Goal: Task Accomplishment & Management: Use online tool/utility

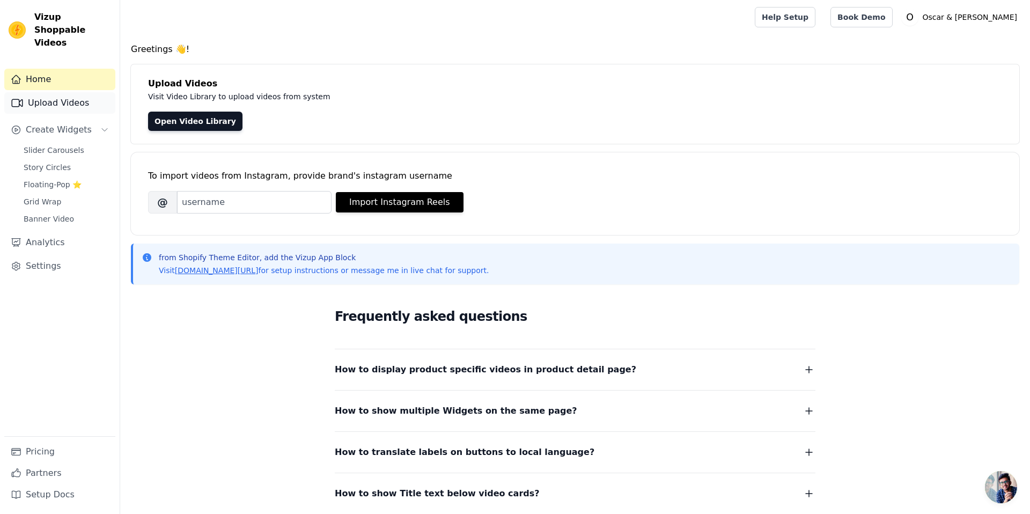
click at [66, 92] on link "Upload Videos" at bounding box center [59, 102] width 111 height 21
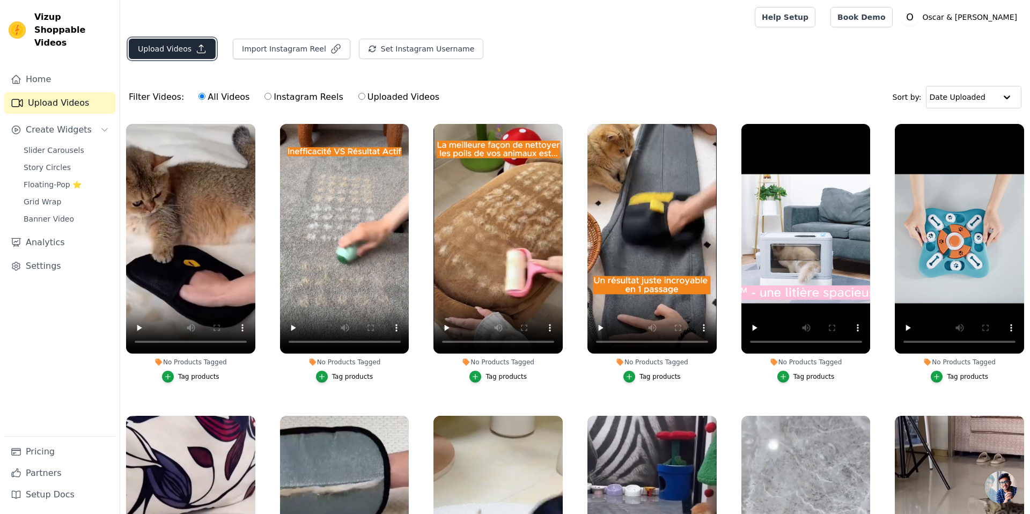
click at [159, 53] on button "Upload Videos" at bounding box center [172, 49] width 87 height 20
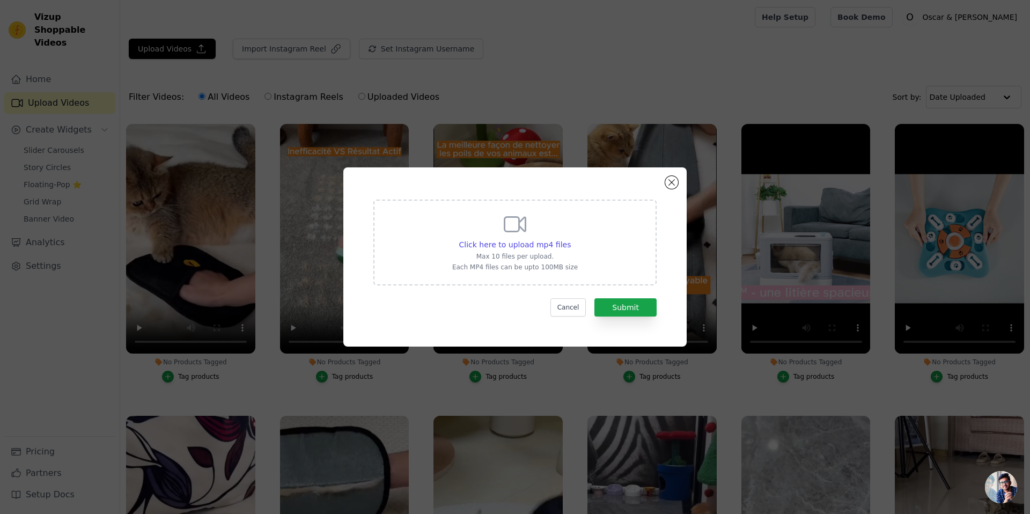
click at [492, 237] on div "Click here to upload mp4 files Max 10 files per upload. Each MP4 files can be u…" at bounding box center [515, 241] width 126 height 60
click at [570, 239] on input "Click here to upload mp4 files Max 10 files per upload. Each MP4 files can be u…" at bounding box center [570, 239] width 1 height 1
click at [500, 241] on span "Click here to upload mp4 files" at bounding box center [515, 244] width 112 height 9
click at [570, 239] on input "Click here to upload mp4 files Max 10 files per upload. Each MP4 files can be u…" at bounding box center [570, 239] width 1 height 1
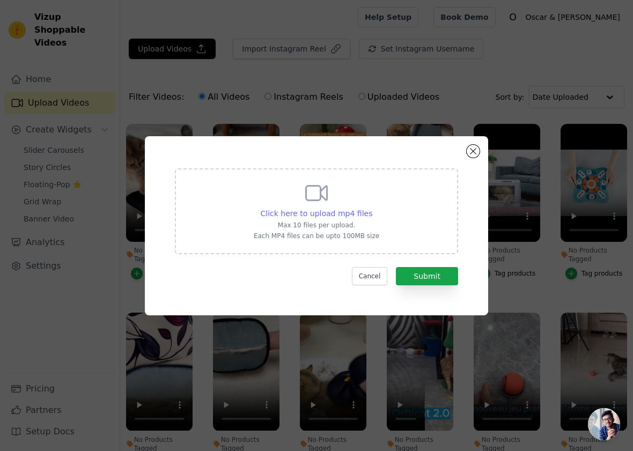
click at [349, 216] on span "Click here to upload mp4 files" at bounding box center [317, 213] width 112 height 9
click at [372, 208] on input "Click here to upload mp4 files Max 10 files per upload. Each MP4 files can be u…" at bounding box center [372, 208] width 1 height 1
click at [341, 215] on span "Click here to upload mp4 files" at bounding box center [317, 213] width 112 height 9
click at [372, 208] on input "Click here to upload mp4 files Max 10 files per upload. Each MP4 files can be u…" at bounding box center [372, 208] width 1 height 1
click at [475, 151] on button "Close modal" at bounding box center [473, 151] width 13 height 13
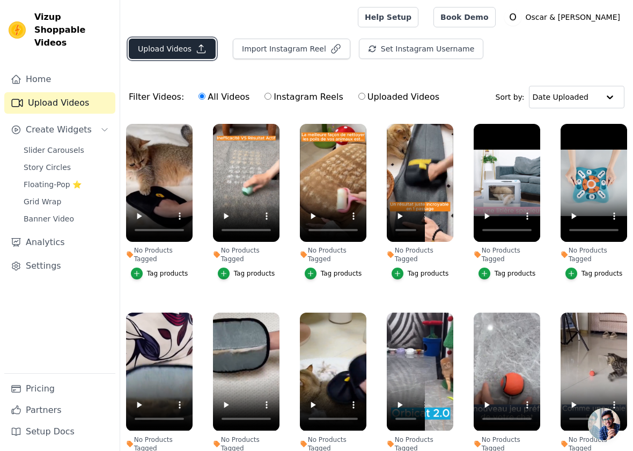
click at [154, 48] on button "Upload Videos" at bounding box center [172, 49] width 87 height 20
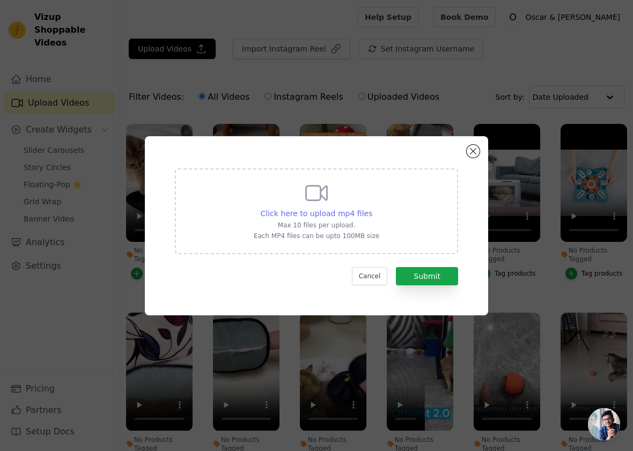
click at [339, 214] on span "Click here to upload mp4 files" at bounding box center [317, 213] width 112 height 9
click at [372, 208] on input "Click here to upload mp4 files Max 10 files per upload. Each MP4 files can be u…" at bounding box center [372, 208] width 1 height 1
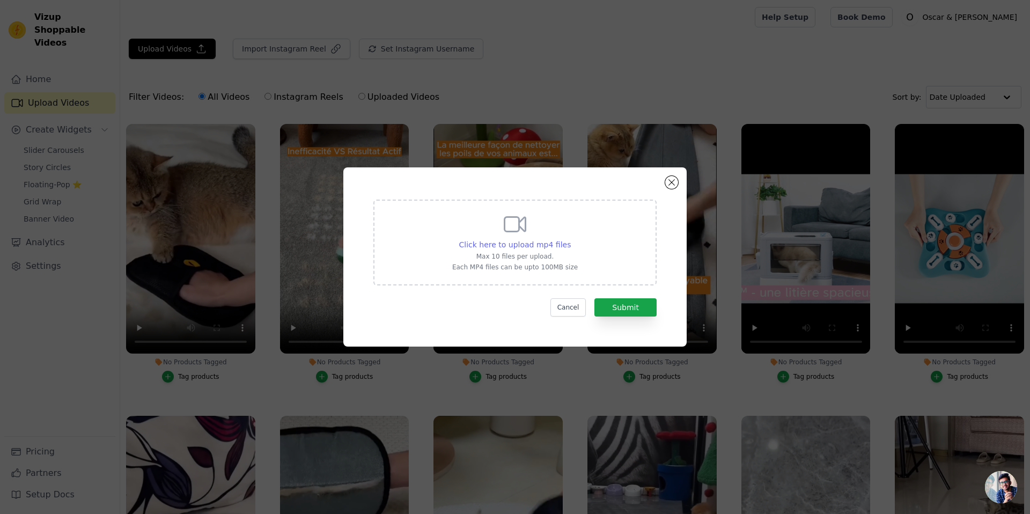
click at [499, 243] on span "Click here to upload mp4 files" at bounding box center [515, 244] width 112 height 9
click at [570, 239] on input "Click here to upload mp4 files Max 10 files per upload. Each MP4 files can be u…" at bounding box center [570, 239] width 1 height 1
type input "C:\fakepath\ZenKat.mp4"
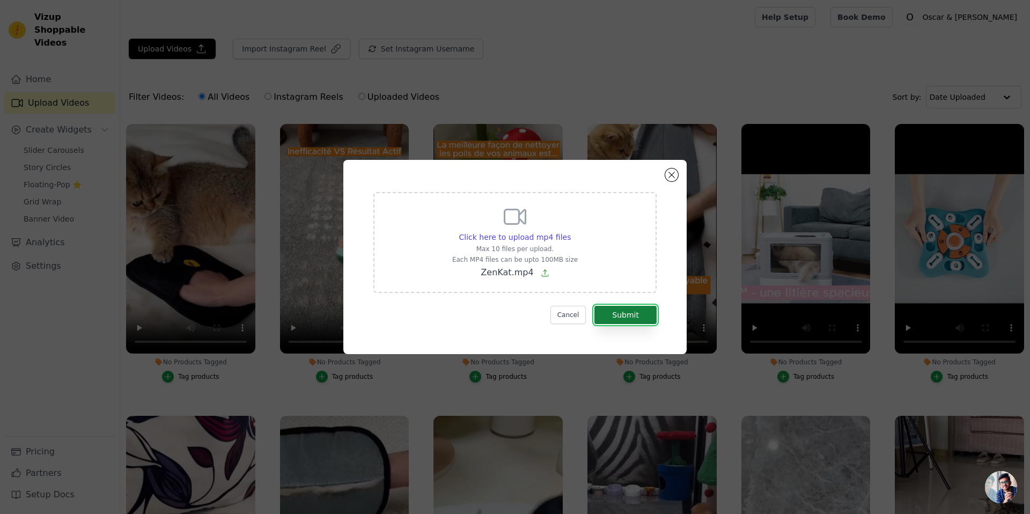
click at [621, 312] on button "Submit" at bounding box center [626, 315] width 62 height 18
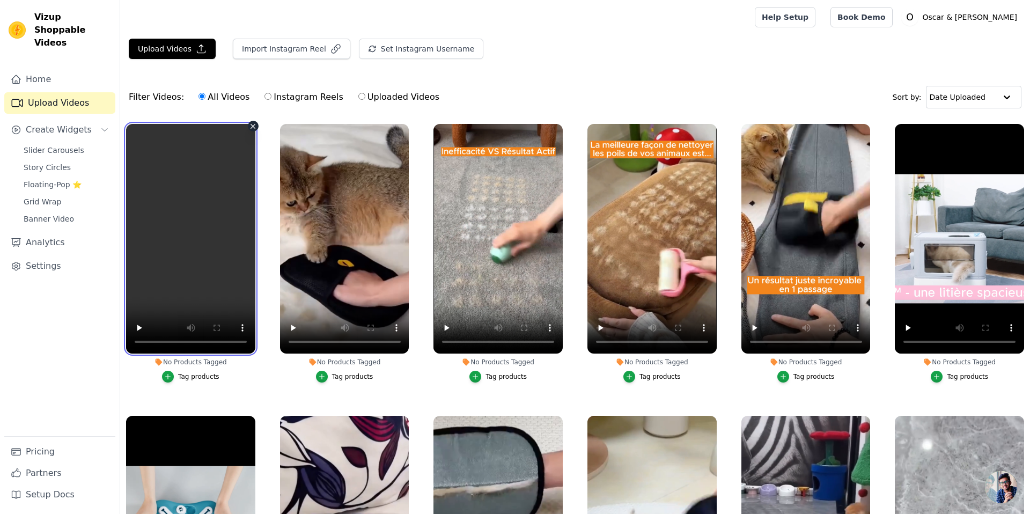
click at [237, 252] on video at bounding box center [190, 239] width 129 height 230
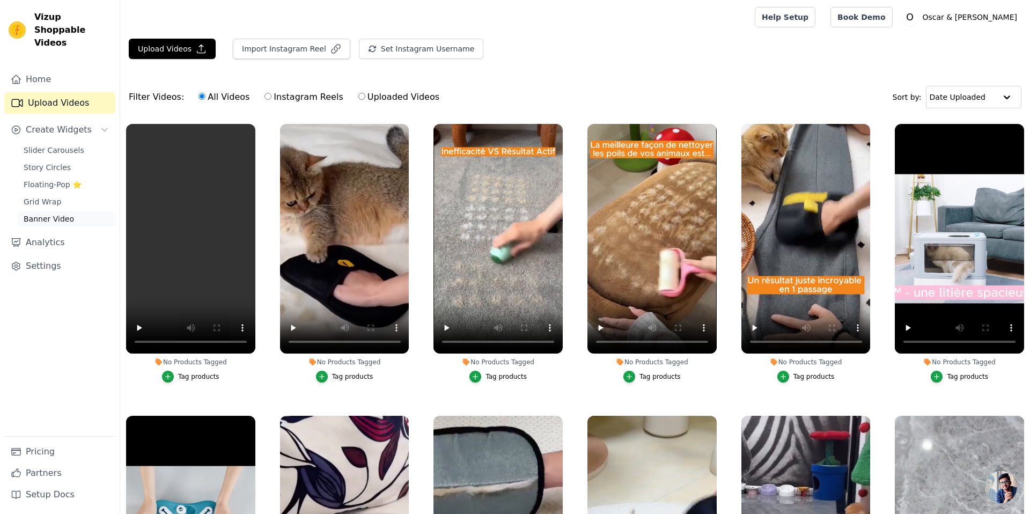
click at [60, 214] on span "Banner Video" at bounding box center [49, 219] width 50 height 11
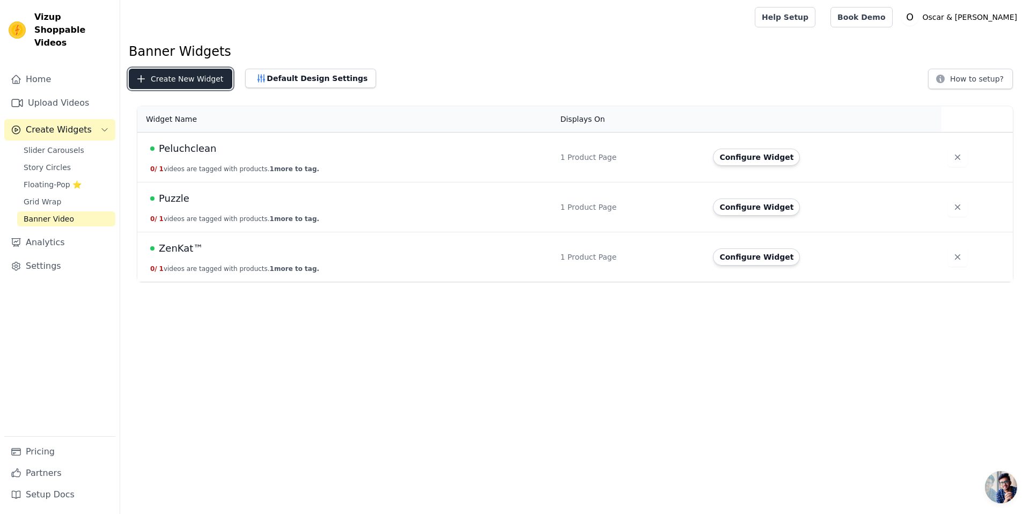
click at [199, 81] on button "Create New Widget" at bounding box center [181, 79] width 104 height 20
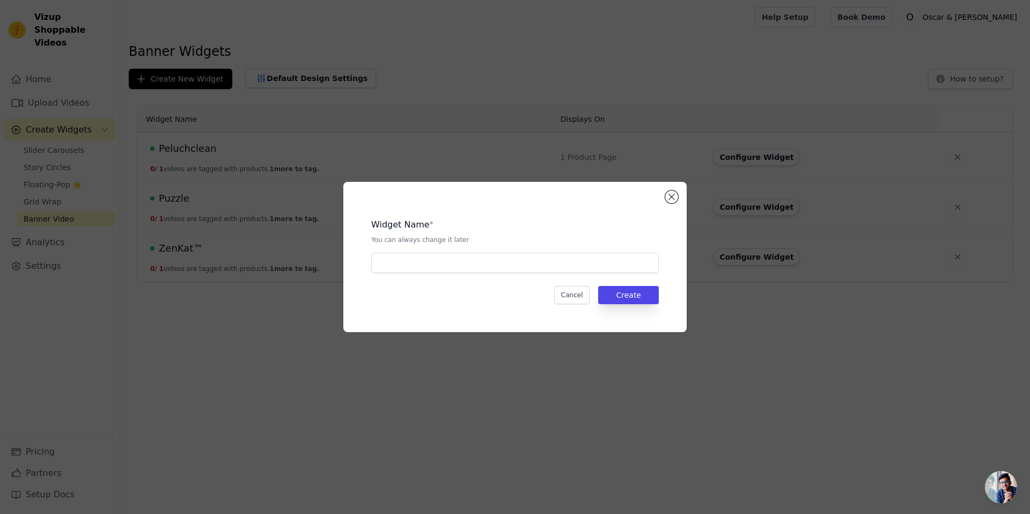
click at [664, 198] on div "Widget Name * You can always change it later Cancel Create" at bounding box center [514, 257] width 343 height 150
click at [676, 196] on button "Close modal" at bounding box center [671, 197] width 13 height 13
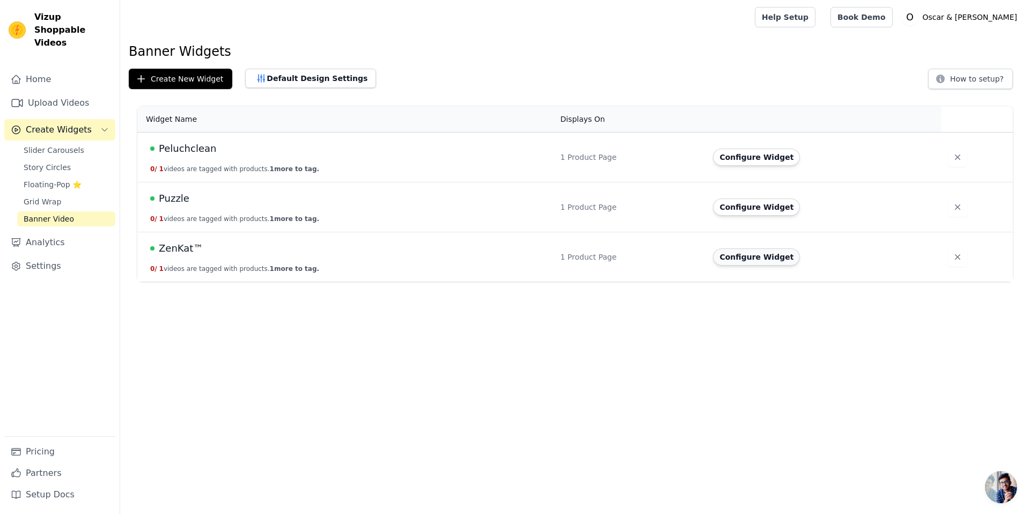
click at [741, 255] on button "Configure Widget" at bounding box center [756, 256] width 87 height 17
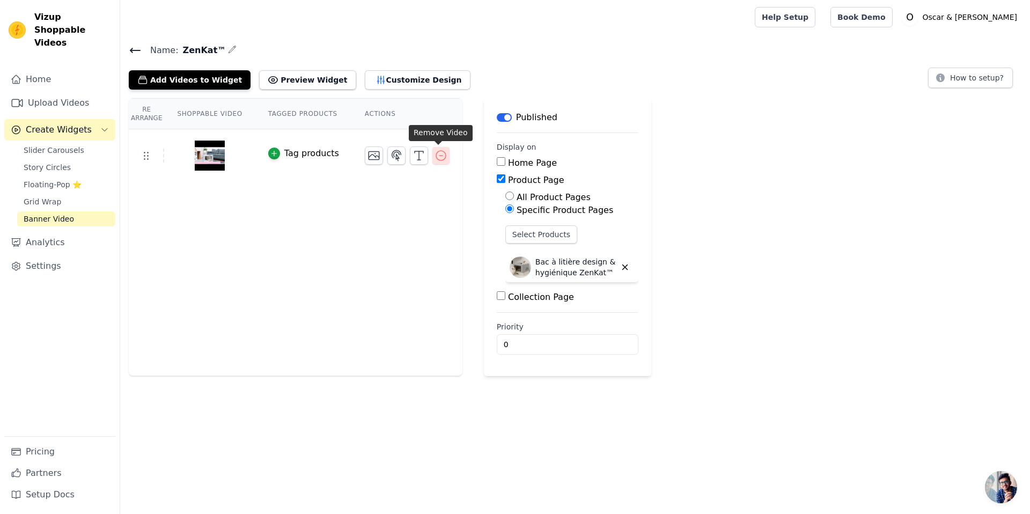
click at [436, 151] on icon "button" at bounding box center [441, 156] width 10 height 10
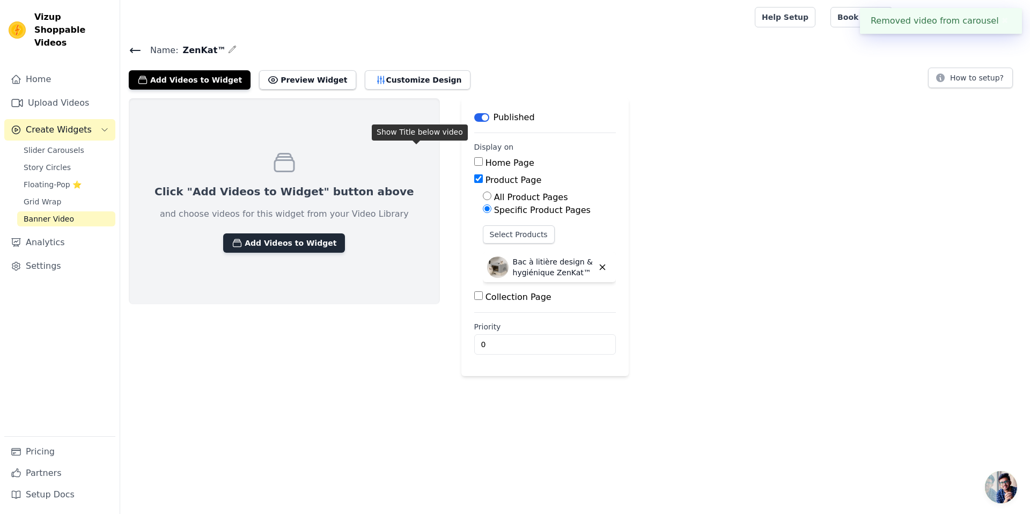
click at [272, 238] on button "Add Videos to Widget" at bounding box center [284, 242] width 122 height 19
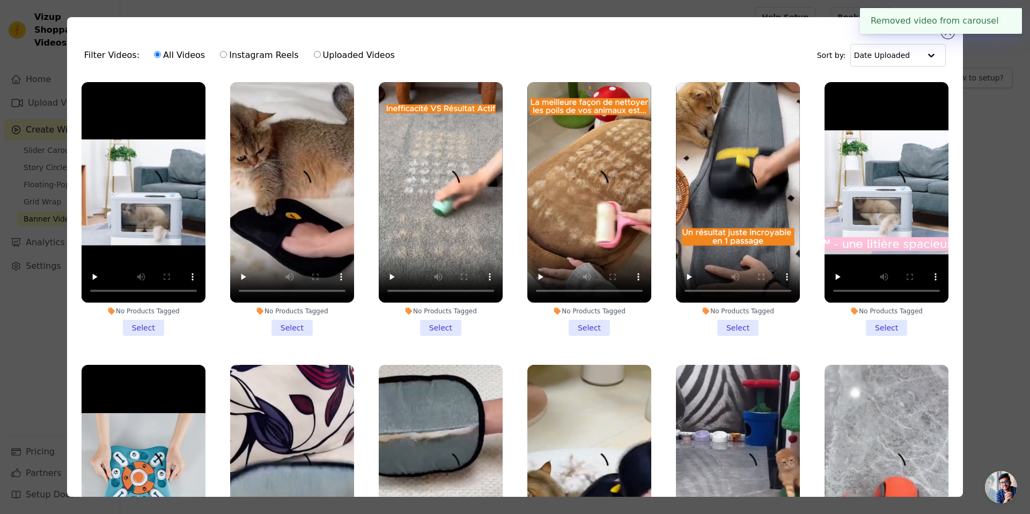
scroll to position [1, 0]
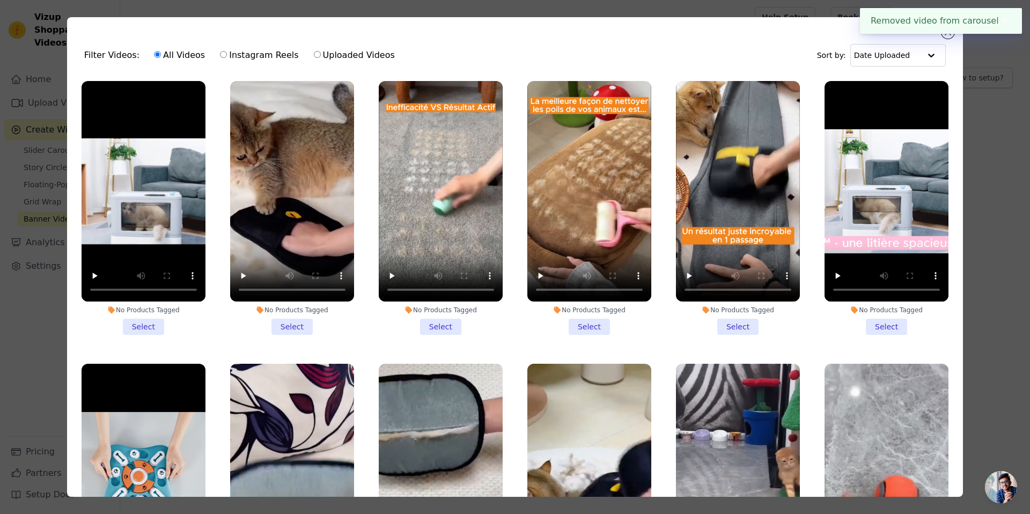
click at [156, 330] on li "No Products Tagged Select" at bounding box center [144, 208] width 124 height 254
click at [0, 0] on input "No Products Tagged Select" at bounding box center [0, 0] width 0 height 0
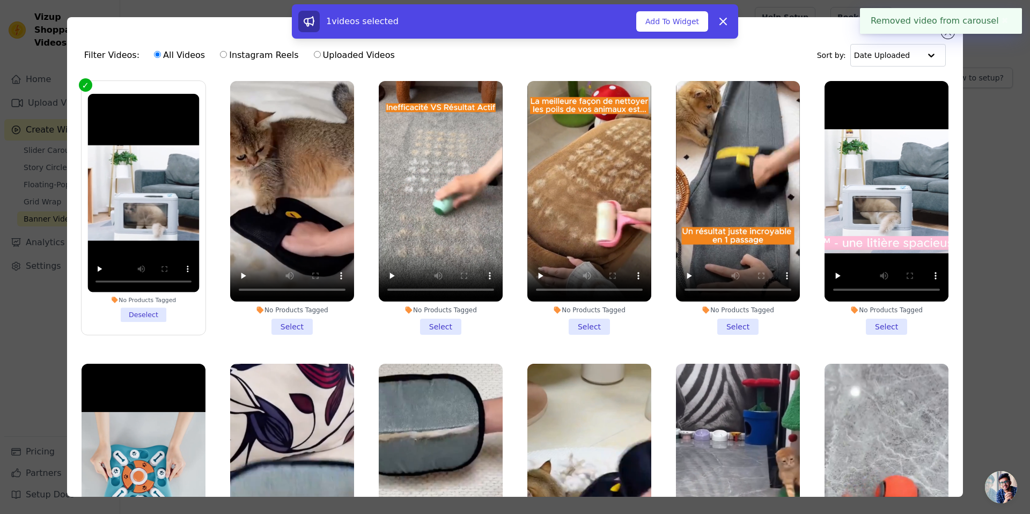
scroll to position [3, 0]
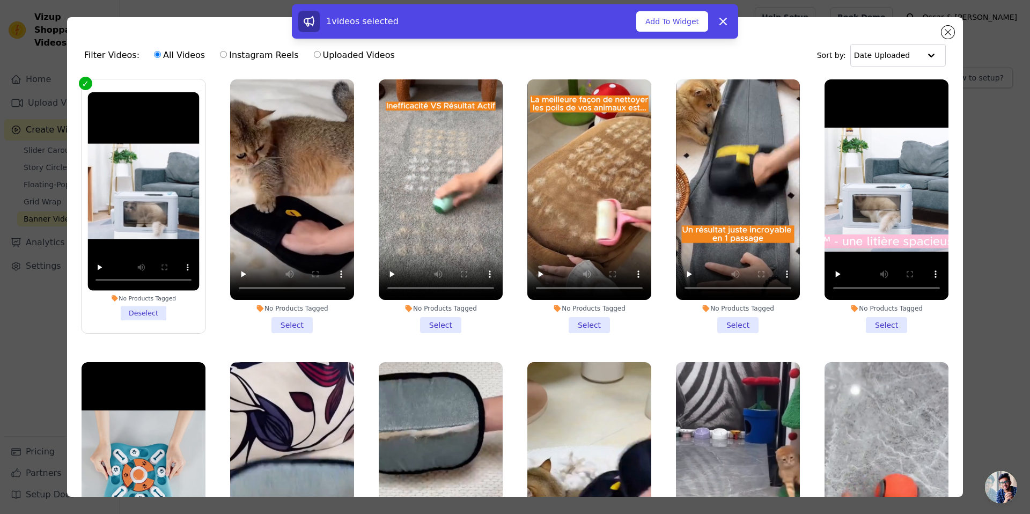
click at [693, 33] on div "1 videos selected Add To Widget Dismiss" at bounding box center [515, 21] width 446 height 34
click at [692, 26] on button "Add To Widget" at bounding box center [672, 21] width 72 height 20
